Goal: Task Accomplishment & Management: Use online tool/utility

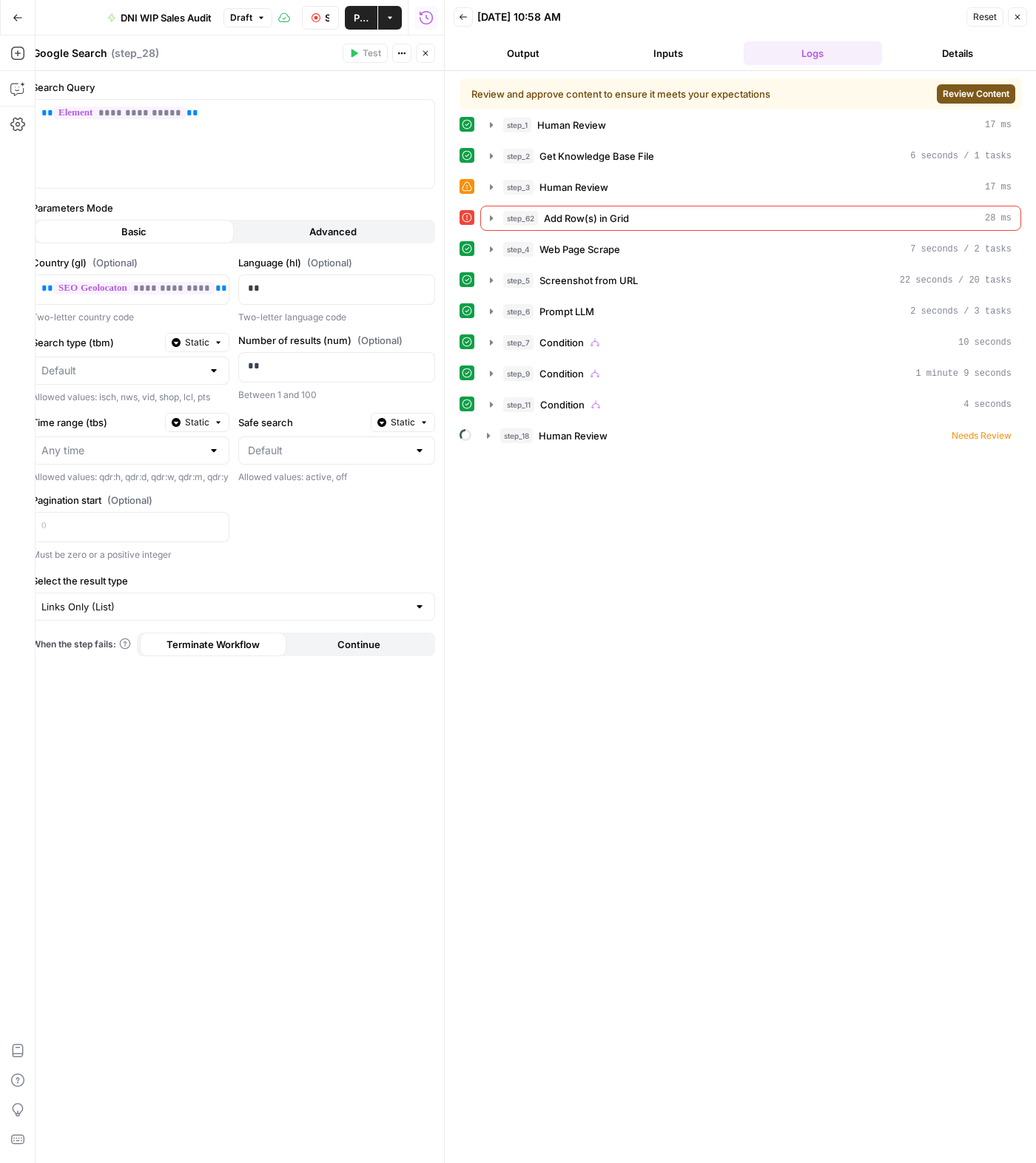
click at [986, 91] on span "Review Content" at bounding box center [976, 94] width 67 height 14
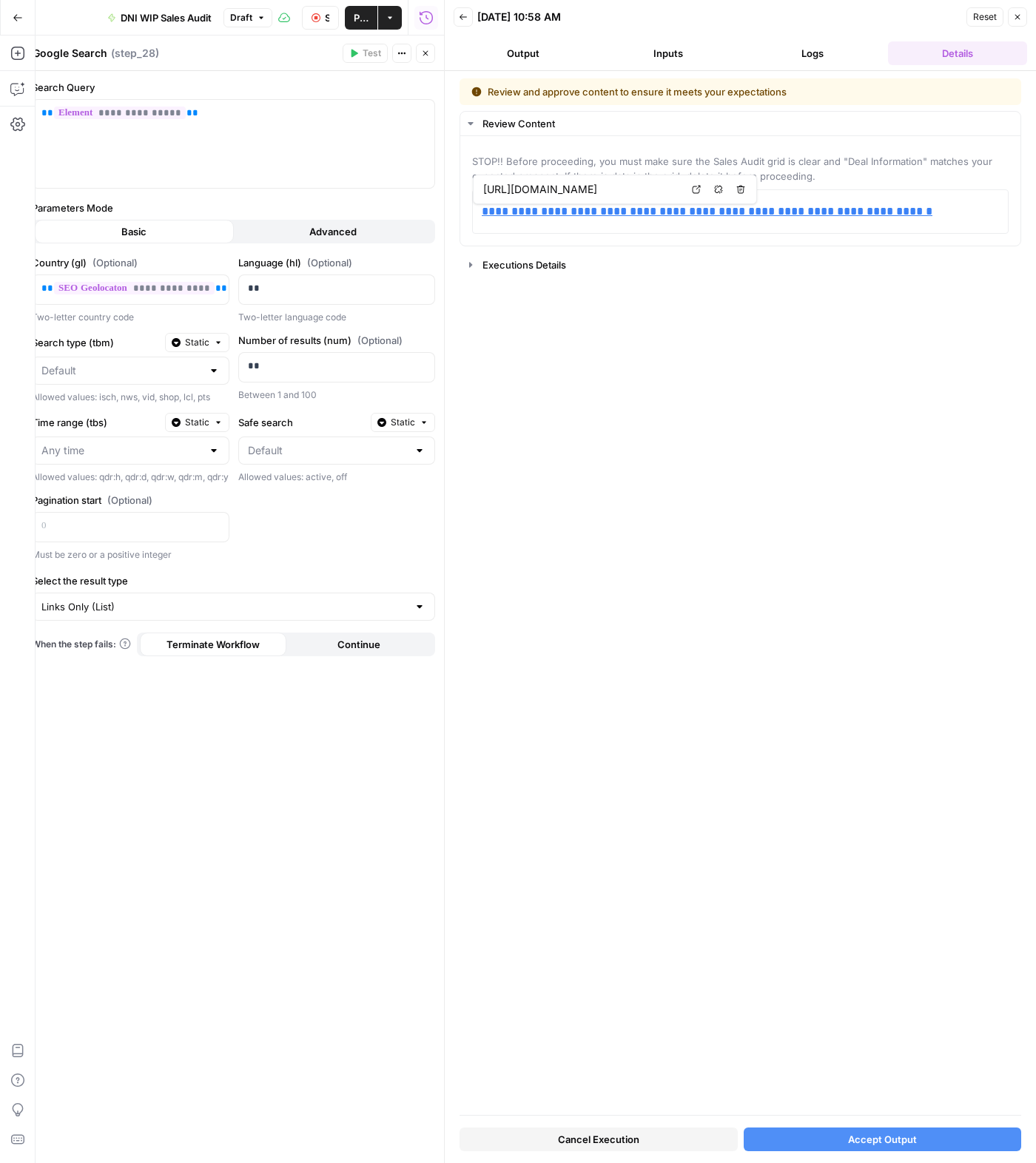
click at [821, 1141] on button "Accept Output" at bounding box center [883, 1139] width 278 height 24
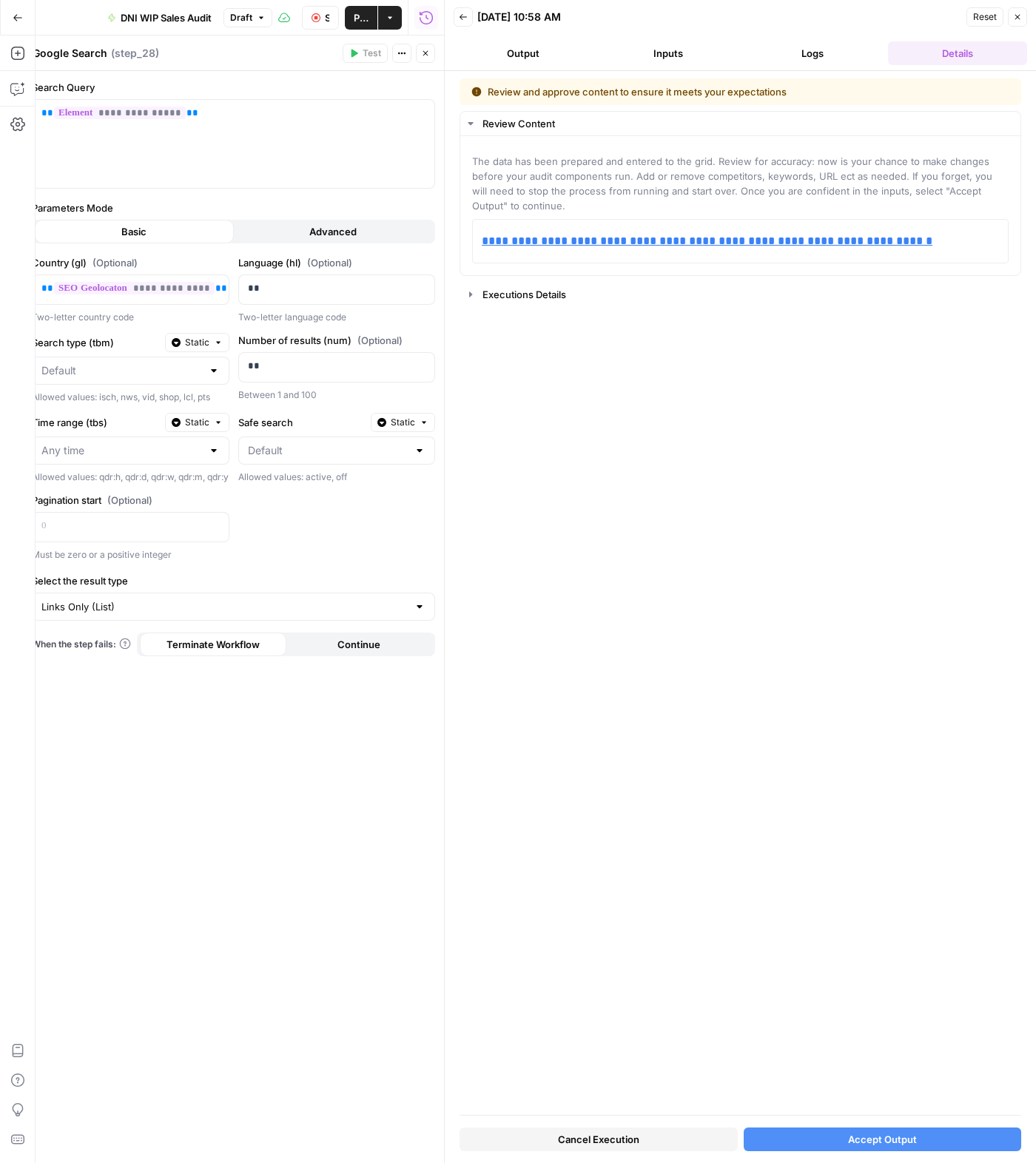
click at [916, 1132] on button "Accept Output" at bounding box center [883, 1139] width 278 height 24
click at [671, 1135] on button "Cancel Execution" at bounding box center [598, 1139] width 278 height 24
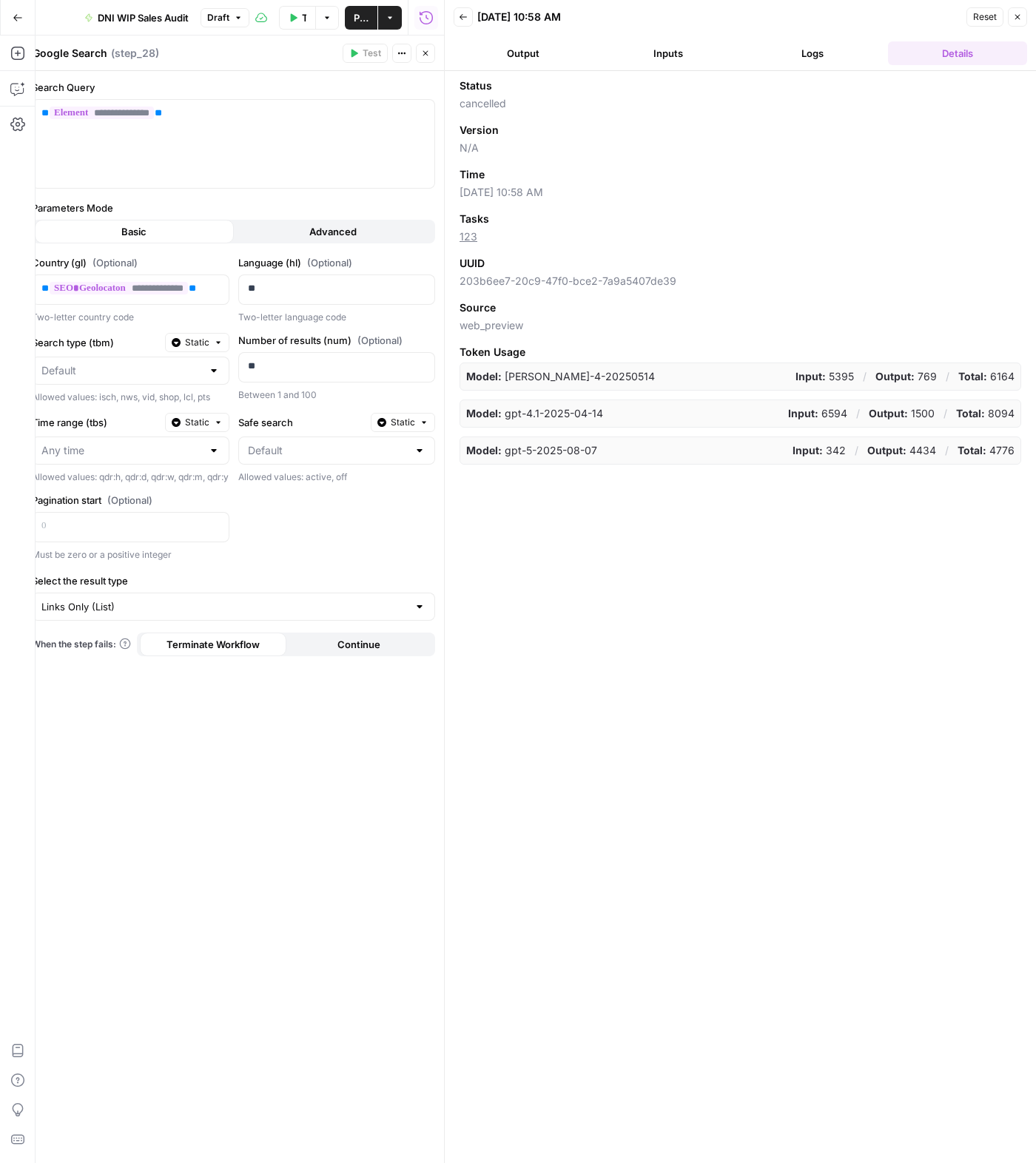
click at [1014, 15] on icon "button" at bounding box center [1017, 17] width 9 height 9
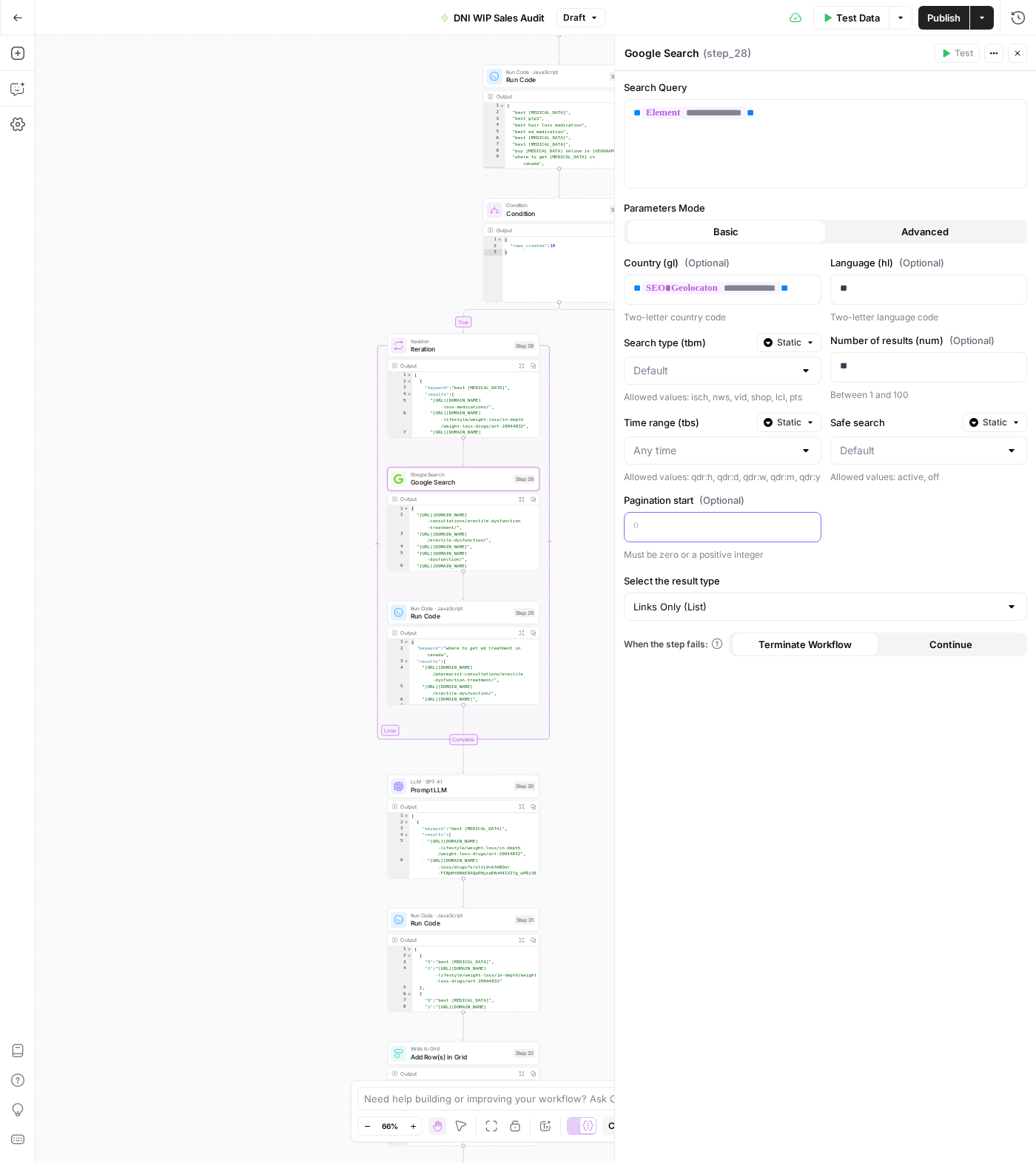
click at [747, 533] on p at bounding box center [710, 526] width 155 height 15
click at [926, 540] on div "**********" at bounding box center [825, 408] width 404 height 307
click at [880, 16] on button "Test Data" at bounding box center [851, 17] width 76 height 24
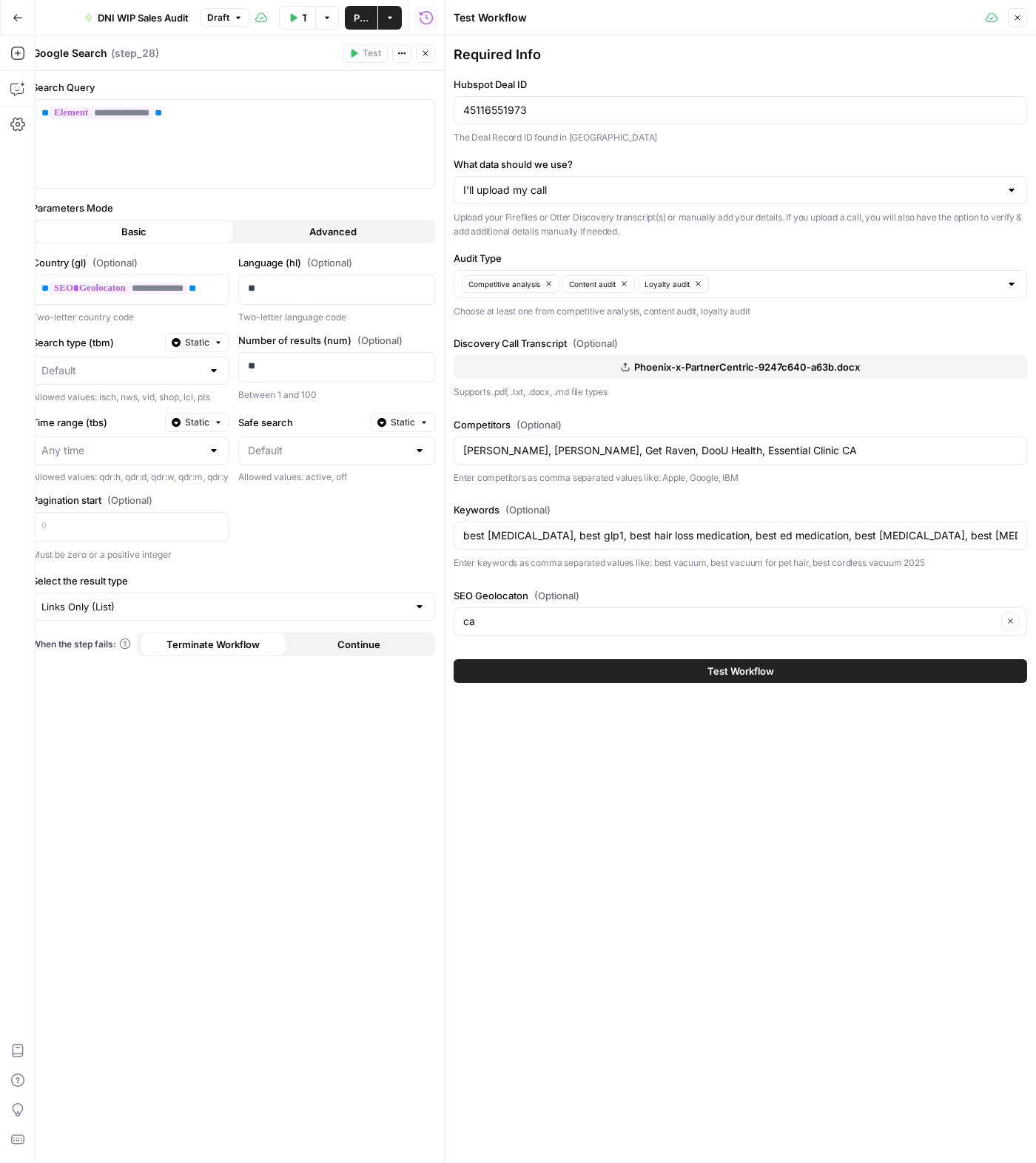
drag, startPoint x: 588, startPoint y: 904, endPoint x: 588, endPoint y: 893, distance: 11.0
click at [588, 905] on div "Required Info Hubspot Deal ID 45116551973 The Deal Record ID found in [GEOGRAPH…" at bounding box center [740, 599] width 591 height 1127
click at [1024, 16] on button "Close" at bounding box center [1017, 17] width 19 height 19
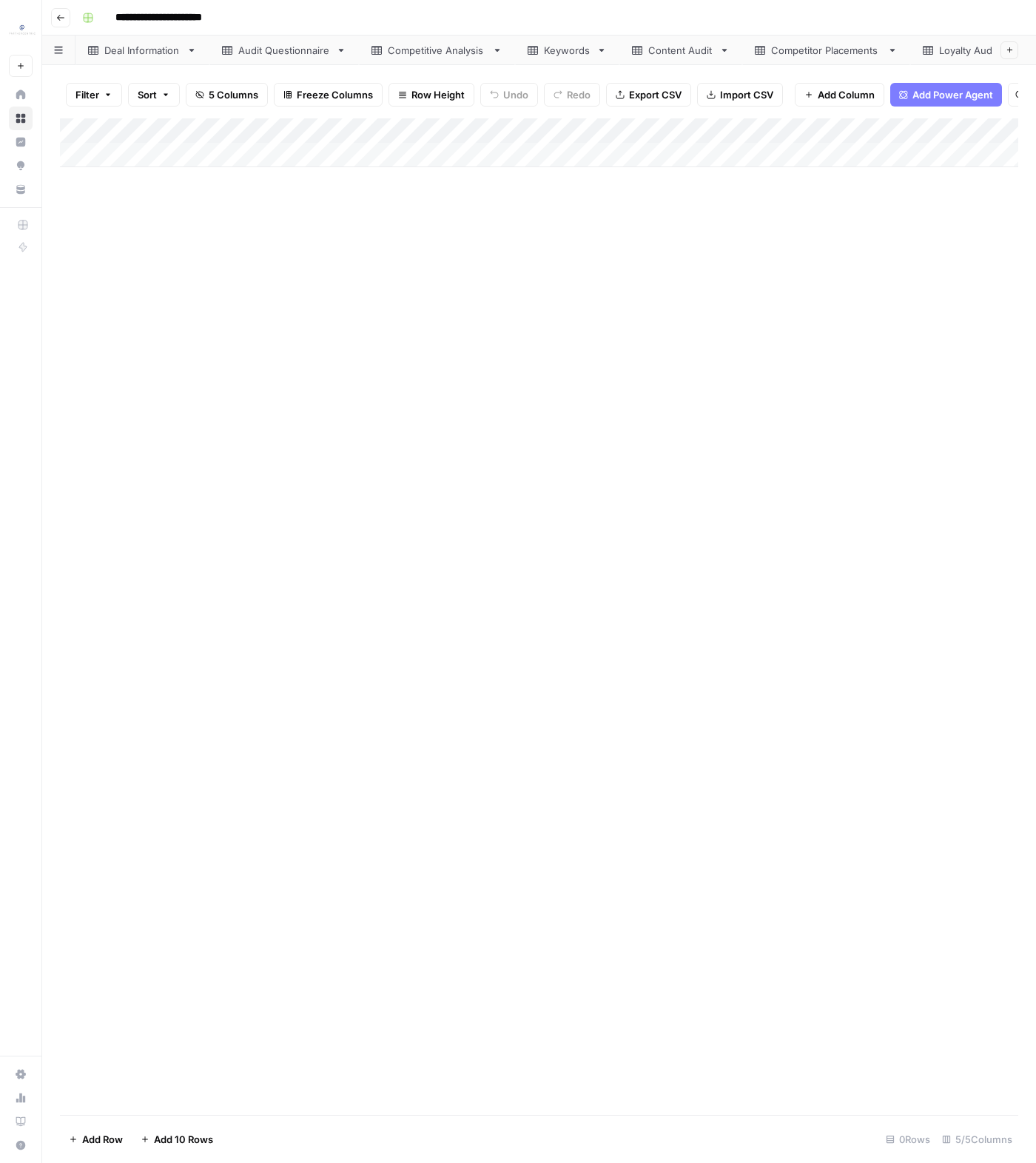
click at [546, 41] on link "Keywords" at bounding box center [566, 50] width 104 height 29
click at [684, 60] on link "Content Audit" at bounding box center [680, 50] width 123 height 29
click at [471, 54] on div "Competitive Analysis" at bounding box center [437, 50] width 99 height 15
click at [160, 49] on div "Deal Information" at bounding box center [142, 50] width 76 height 15
click at [667, 60] on link "Content Audit" at bounding box center [680, 50] width 123 height 29
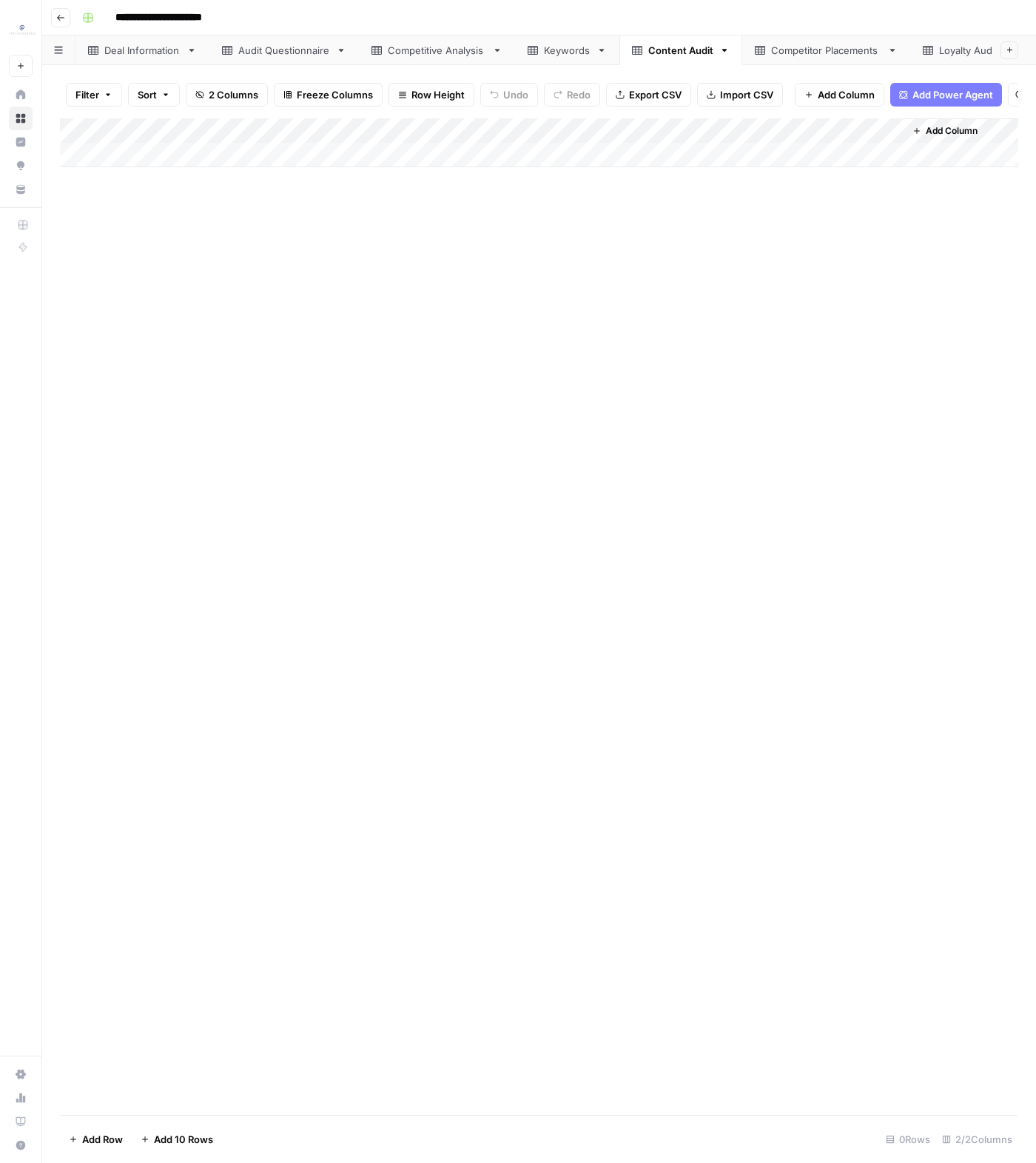
click at [822, 58] on link "Competitor Placements" at bounding box center [825, 50] width 168 height 29
click at [555, 52] on div "Keywords" at bounding box center [566, 50] width 47 height 15
click at [474, 52] on div "Competitive Analysis" at bounding box center [437, 50] width 99 height 15
click at [775, 242] on div "Add Column" at bounding box center [539, 230] width 958 height 225
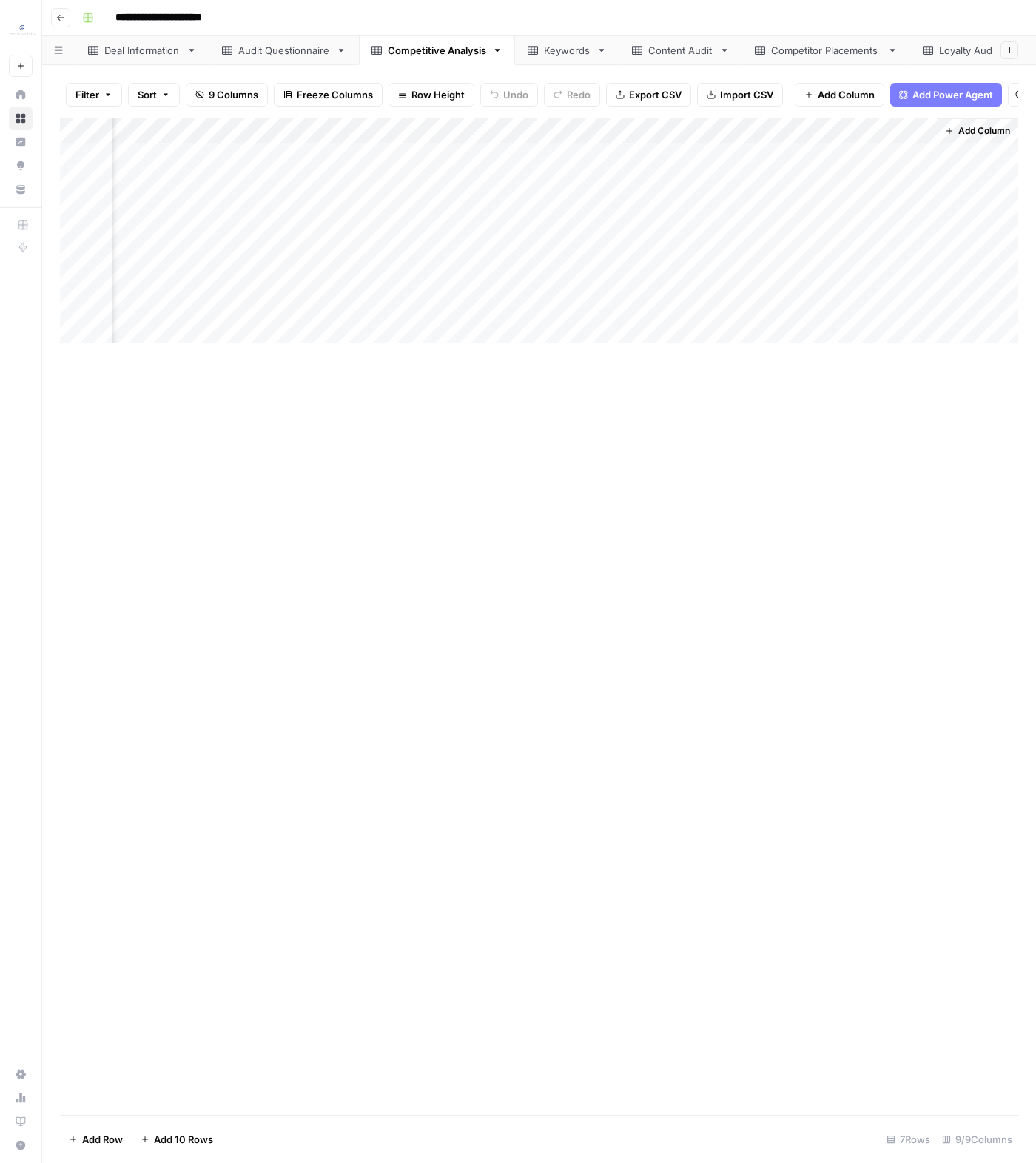
click at [775, 242] on div "Add Column" at bounding box center [539, 230] width 958 height 225
click at [791, 431] on div "Add Column" at bounding box center [539, 616] width 958 height 996
click at [791, 257] on div "Add Column" at bounding box center [539, 230] width 958 height 225
click at [818, 445] on div "Add Column" at bounding box center [539, 616] width 958 height 996
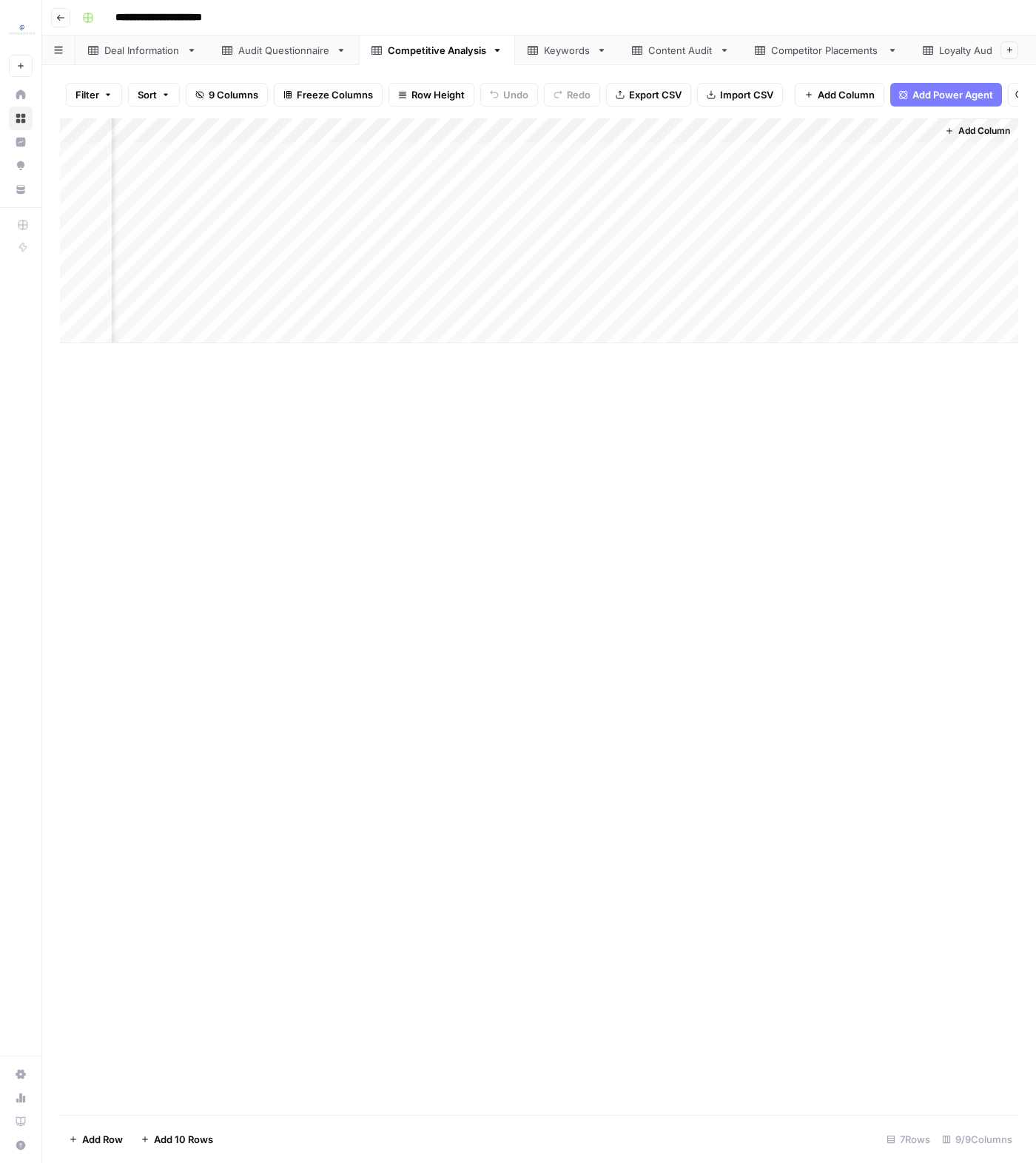
click at [807, 288] on div "Add Column" at bounding box center [539, 230] width 958 height 225
click at [807, 442] on div "Add Column" at bounding box center [539, 616] width 958 height 996
click at [167, 257] on div "Add Column" at bounding box center [539, 230] width 958 height 225
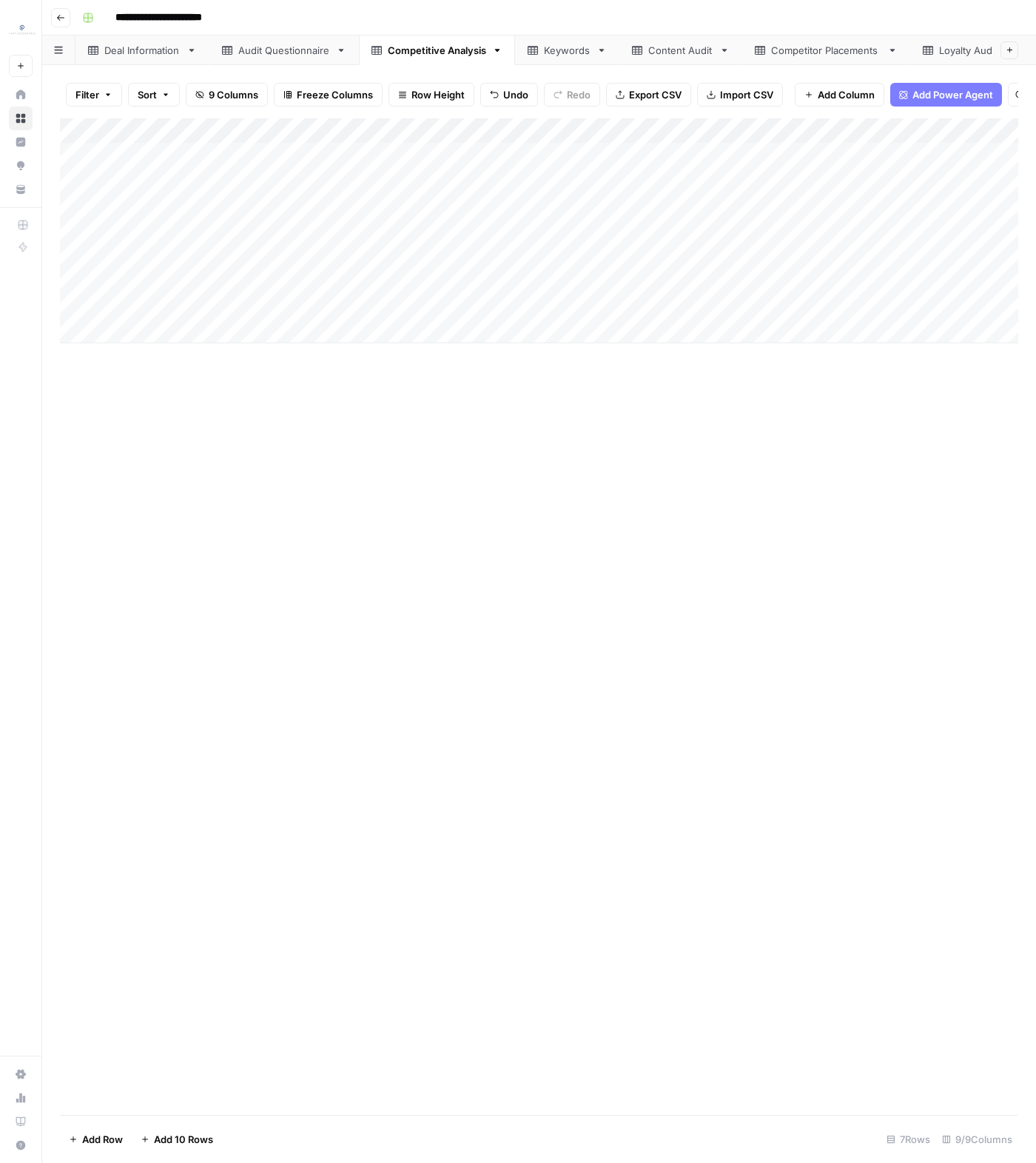
click at [178, 166] on div "Add Column" at bounding box center [539, 230] width 958 height 225
click at [178, 182] on div "Add Column" at bounding box center [539, 230] width 958 height 225
click at [248, 165] on div "Add Column" at bounding box center [539, 230] width 958 height 225
type textarea "*"
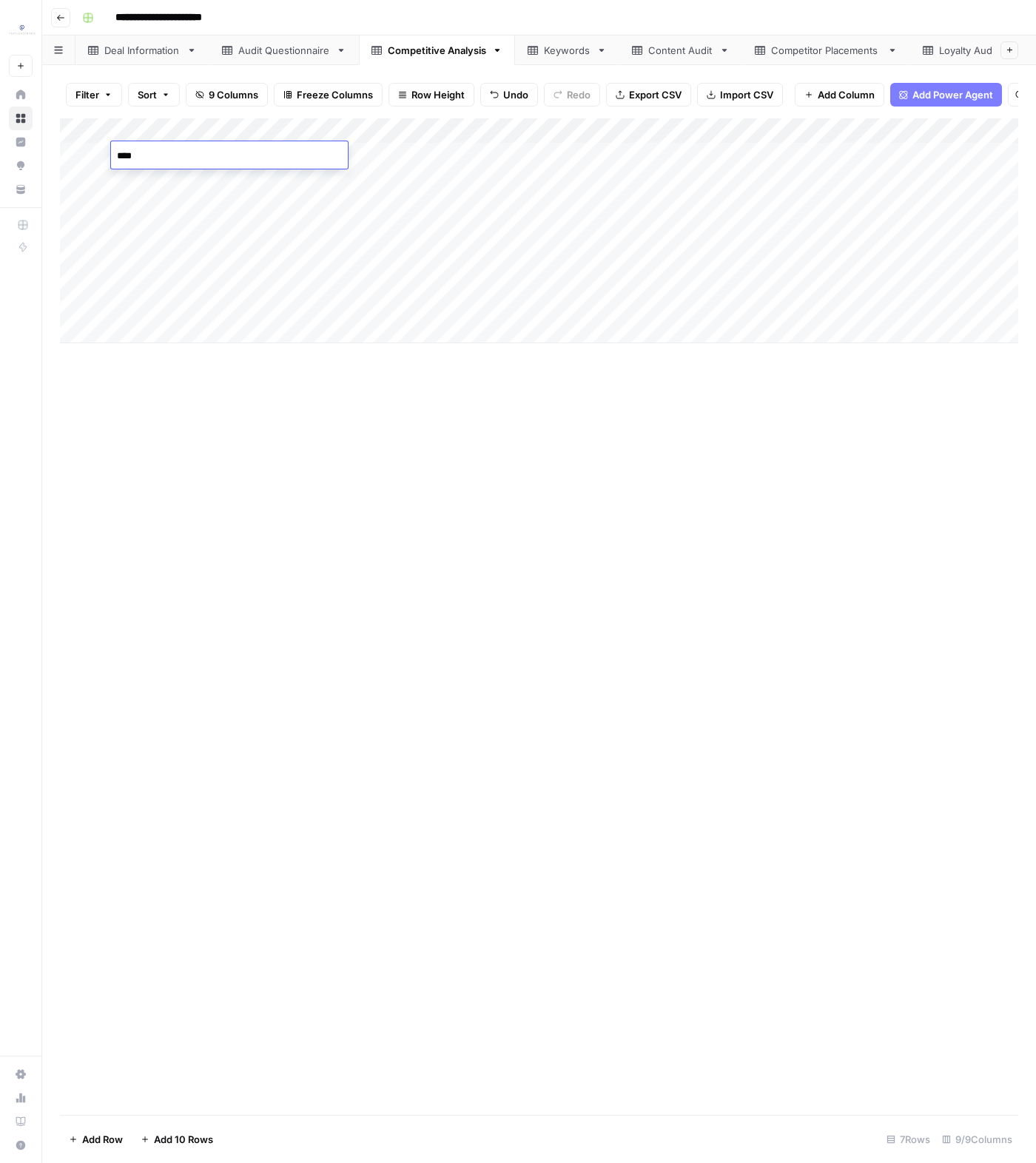
type textarea "*****"
click at [271, 180] on div "Add Column" at bounding box center [539, 230] width 958 height 225
type textarea "*******"
click at [308, 402] on div "Add Column" at bounding box center [539, 616] width 958 height 996
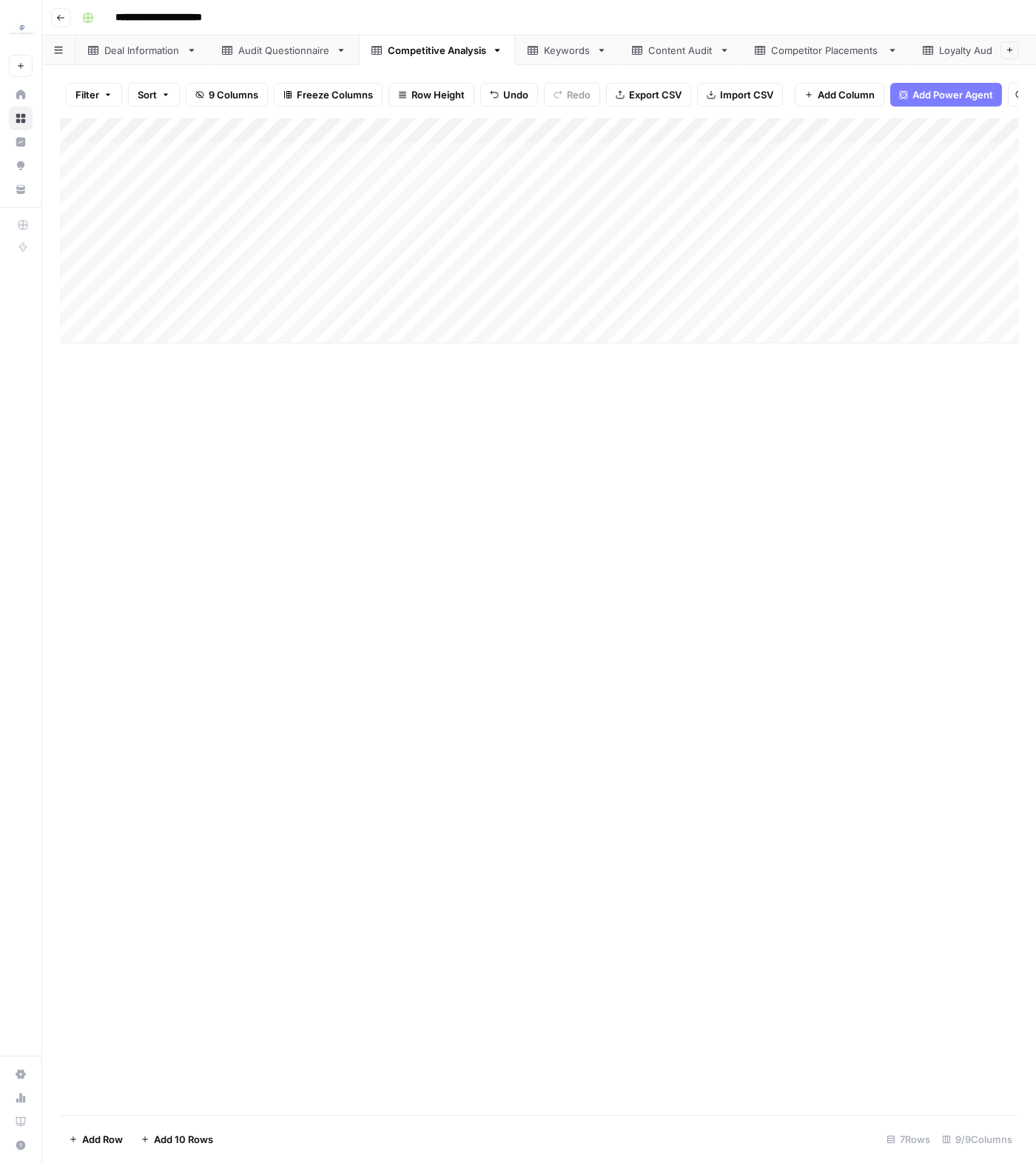
click at [73, 253] on div "Add Column" at bounding box center [539, 230] width 958 height 225
drag, startPoint x: 73, startPoint y: 253, endPoint x: 108, endPoint y: 257, distance: 35.2
click at [122, 1132] on span "Delete 1 Row" at bounding box center [99, 1139] width 60 height 15
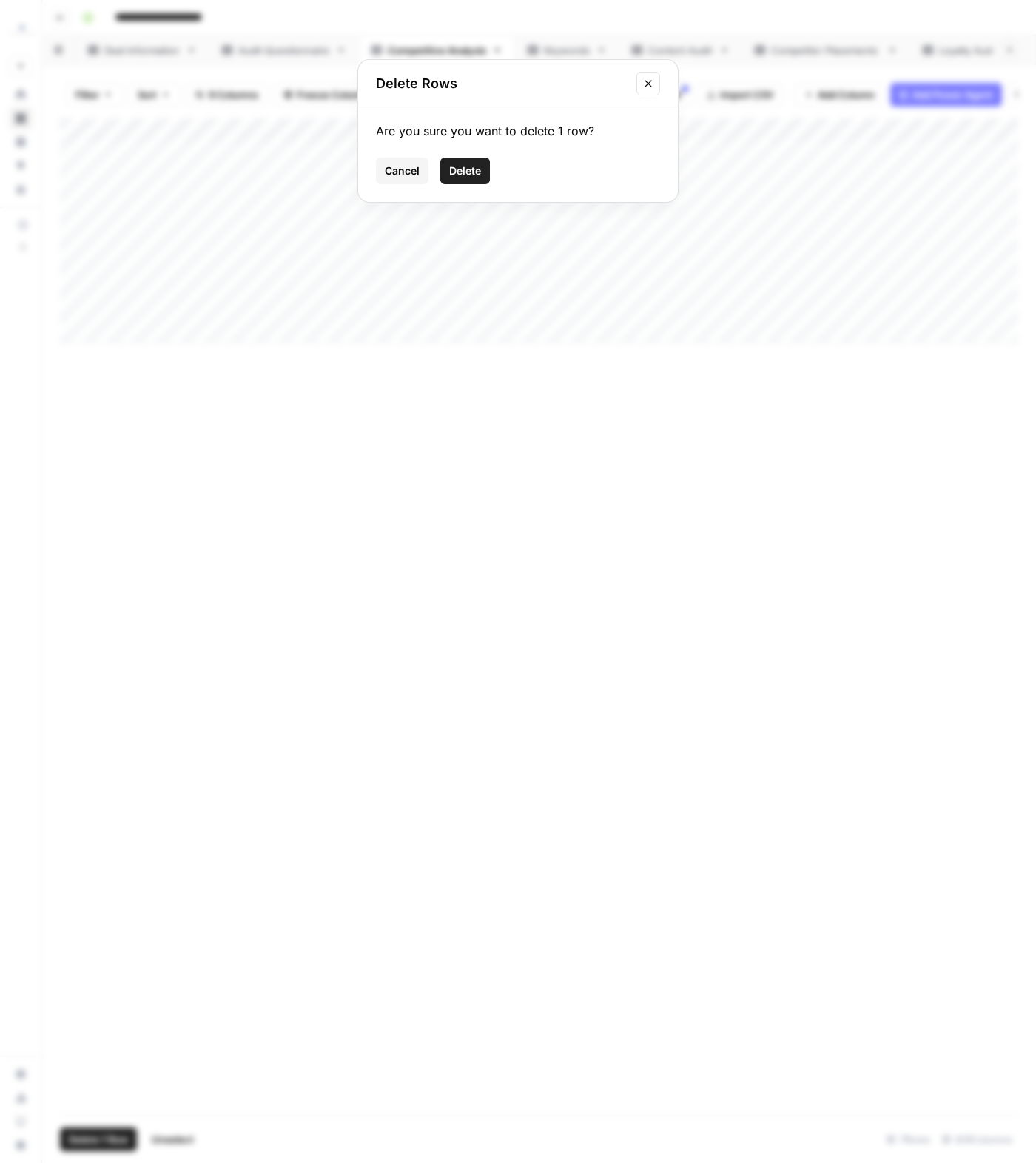
click at [464, 170] on span "Delete" at bounding box center [465, 171] width 32 height 15
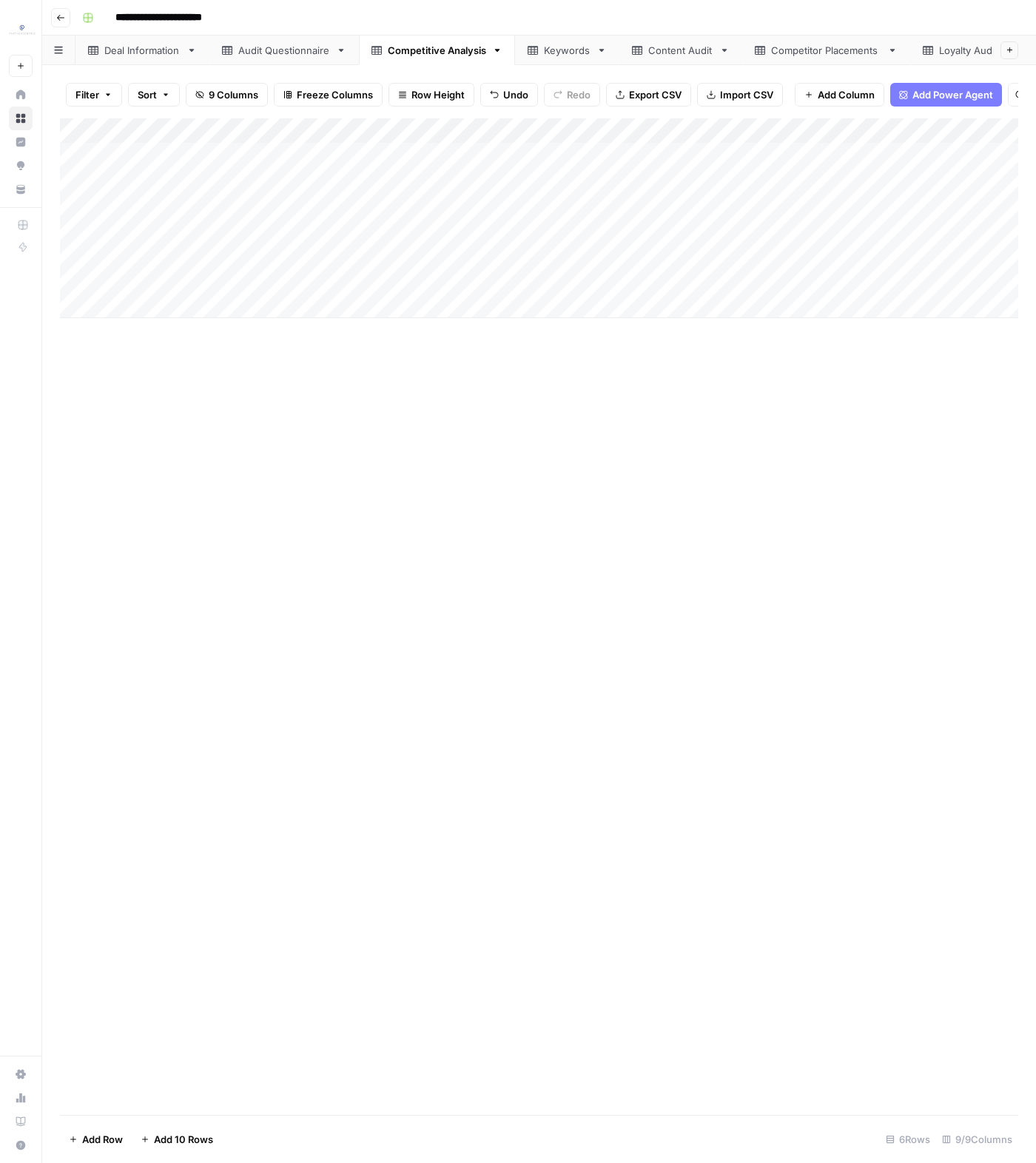
click at [589, 619] on div "Add Column" at bounding box center [539, 616] width 958 height 996
click at [385, 227] on div "Add Column" at bounding box center [539, 218] width 958 height 199
click at [341, 227] on div "Add Column" at bounding box center [539, 218] width 958 height 199
click at [341, 227] on textarea at bounding box center [443, 231] width 237 height 21
type textarea "**********"
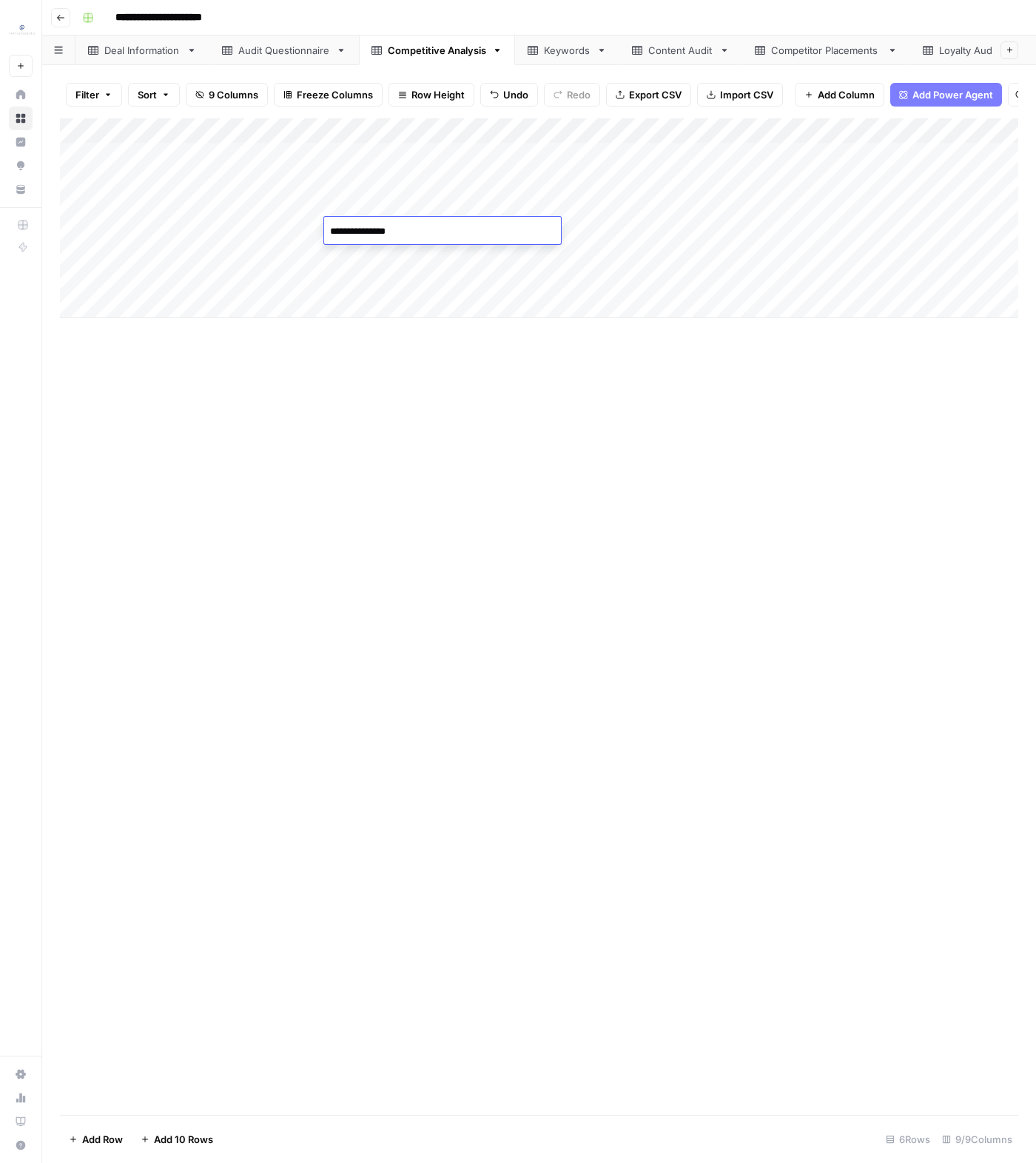
click at [350, 376] on div "Add Column" at bounding box center [539, 616] width 958 height 996
click at [453, 266] on div "Add Column" at bounding box center [539, 218] width 958 height 199
type textarea "*******"
click at [469, 447] on div "Add Column" at bounding box center [539, 616] width 958 height 996
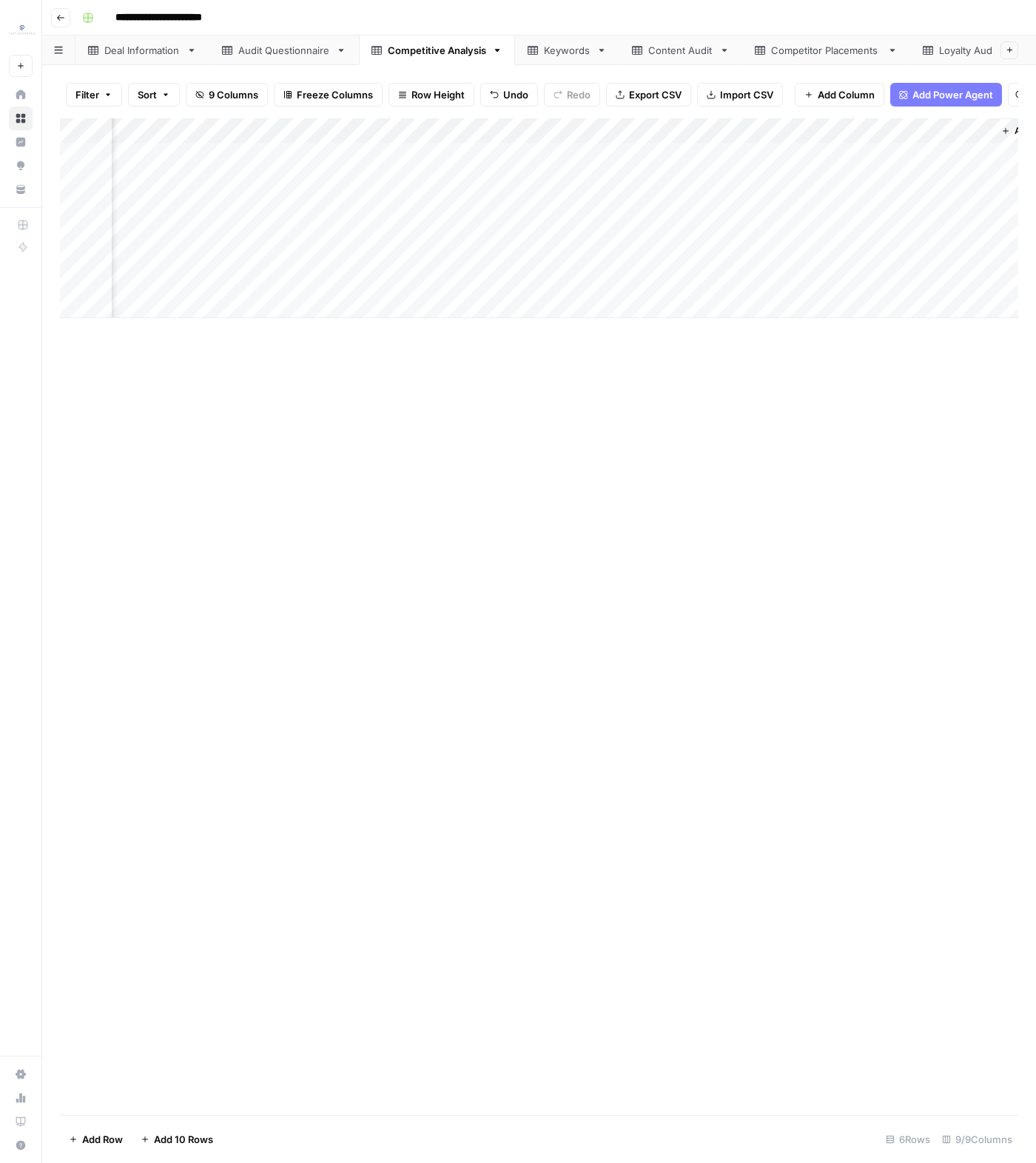
scroll to position [0, 1048]
click at [858, 237] on div "Add Column" at bounding box center [539, 218] width 958 height 199
click at [866, 253] on div "Add Column" at bounding box center [539, 218] width 958 height 199
click at [864, 450] on div "Add Column" at bounding box center [539, 616] width 958 height 996
click at [580, 48] on div "Keywords" at bounding box center [566, 50] width 47 height 15
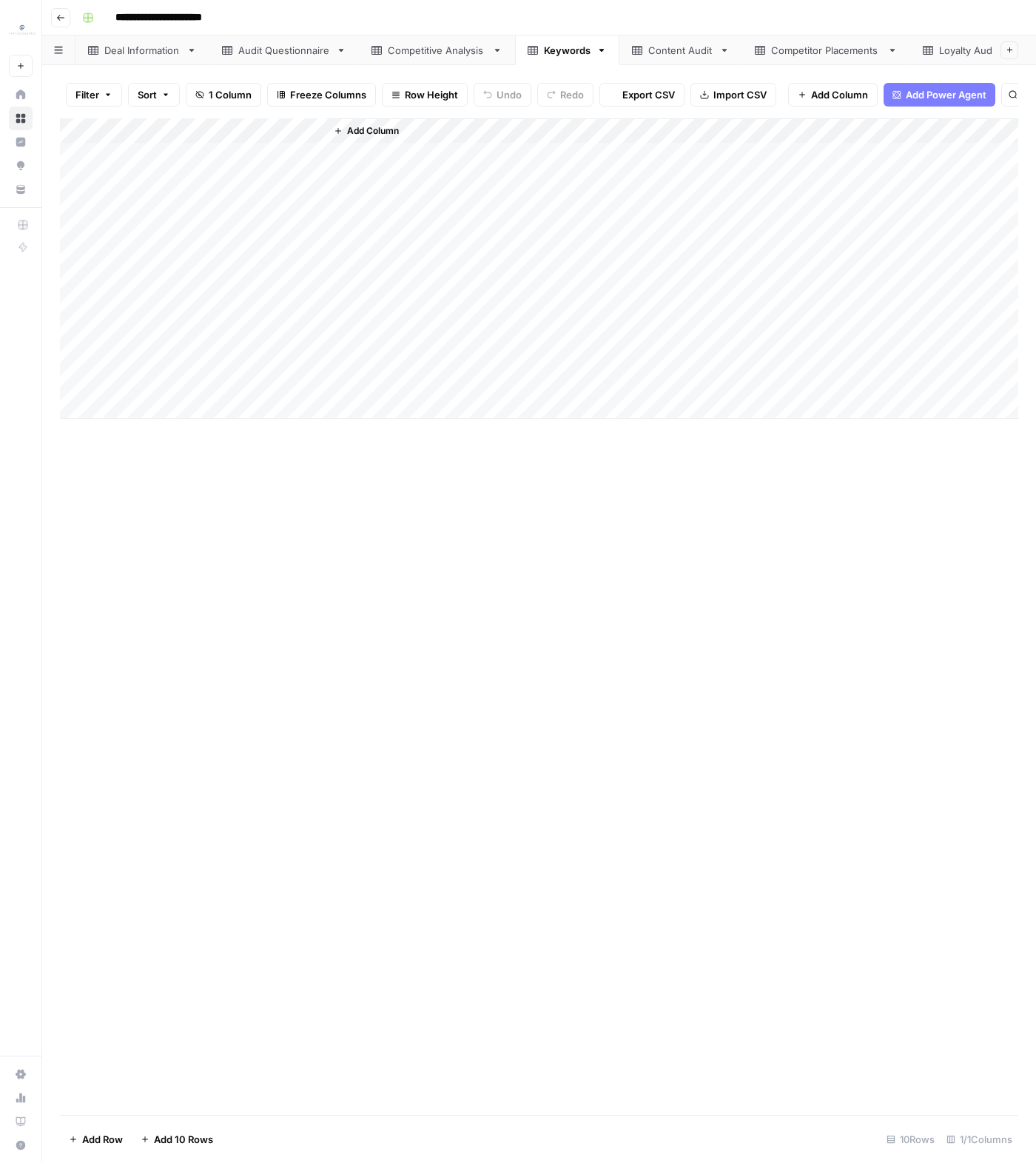
click at [690, 52] on div "Content Audit" at bounding box center [681, 50] width 65 height 15
click at [774, 48] on div "Competitor Placements" at bounding box center [825, 50] width 110 height 15
click at [465, 297] on div "Add Column" at bounding box center [539, 616] width 958 height 996
click at [673, 61] on link "Content Audit" at bounding box center [680, 50] width 123 height 29
click at [755, 55] on icon at bounding box center [760, 50] width 10 height 10
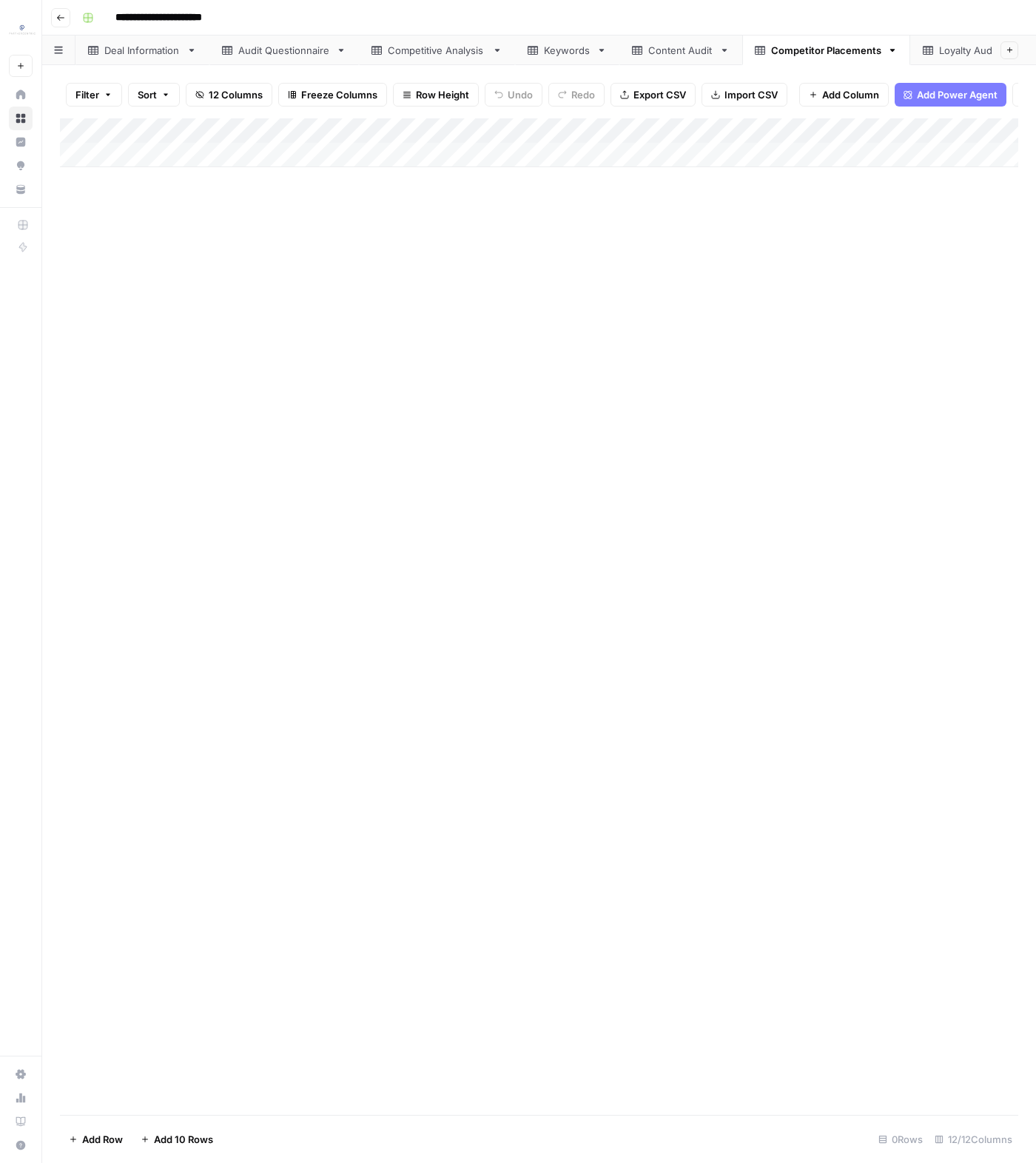
click at [698, 55] on div "Content Audit" at bounding box center [681, 50] width 65 height 15
